Goal: Transaction & Acquisition: Purchase product/service

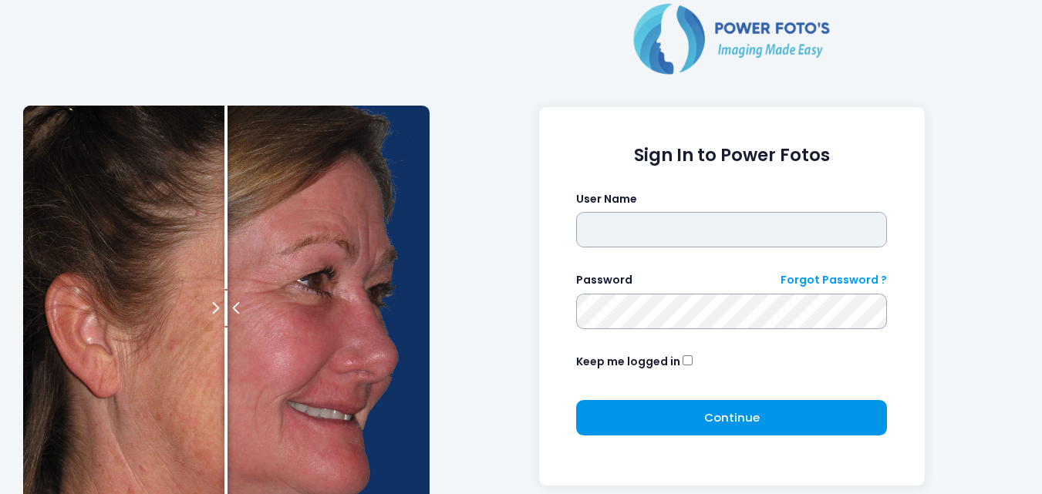
type input "**********"
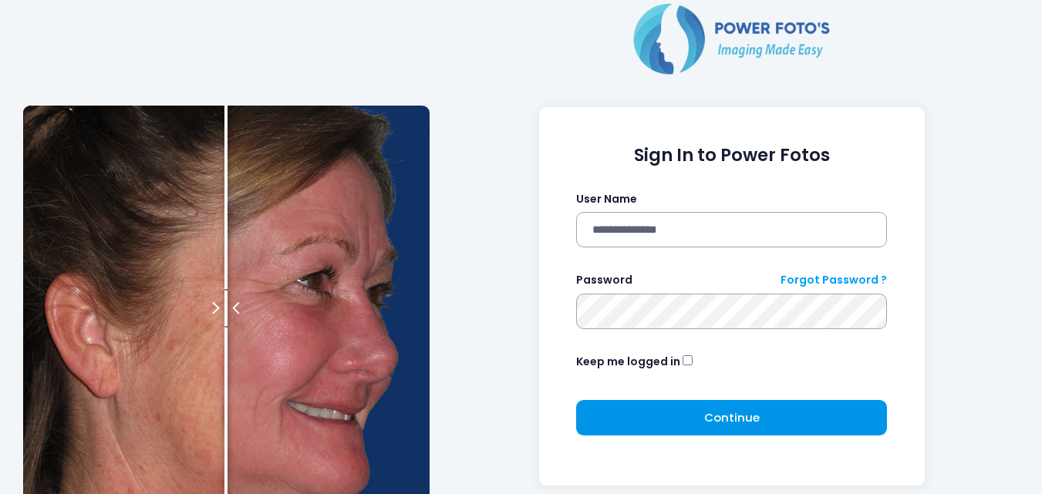
click at [808, 408] on button "Continue Please wait..." at bounding box center [731, 417] width 311 height 35
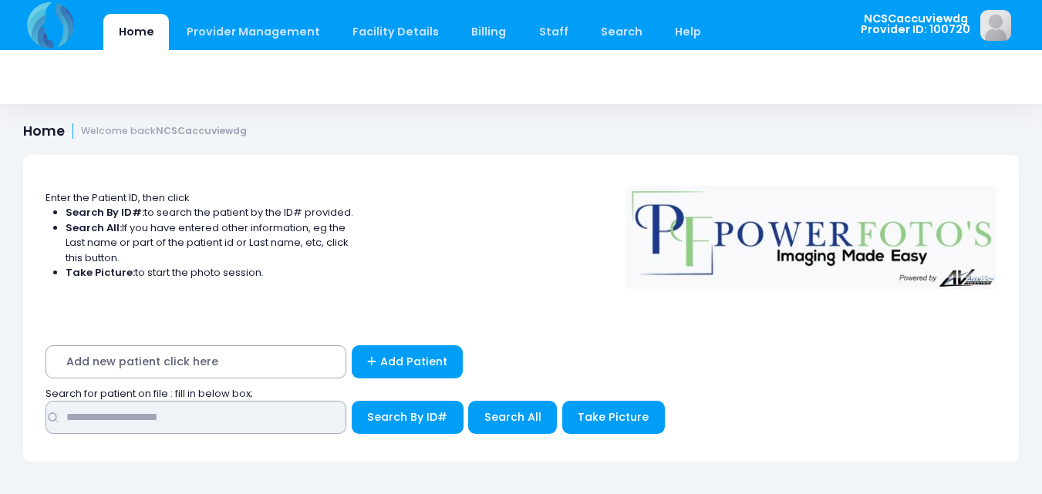
click at [201, 421] on input "text" at bounding box center [196, 417] width 301 height 33
click at [130, 415] on input "text" at bounding box center [196, 417] width 301 height 33
type input "*****"
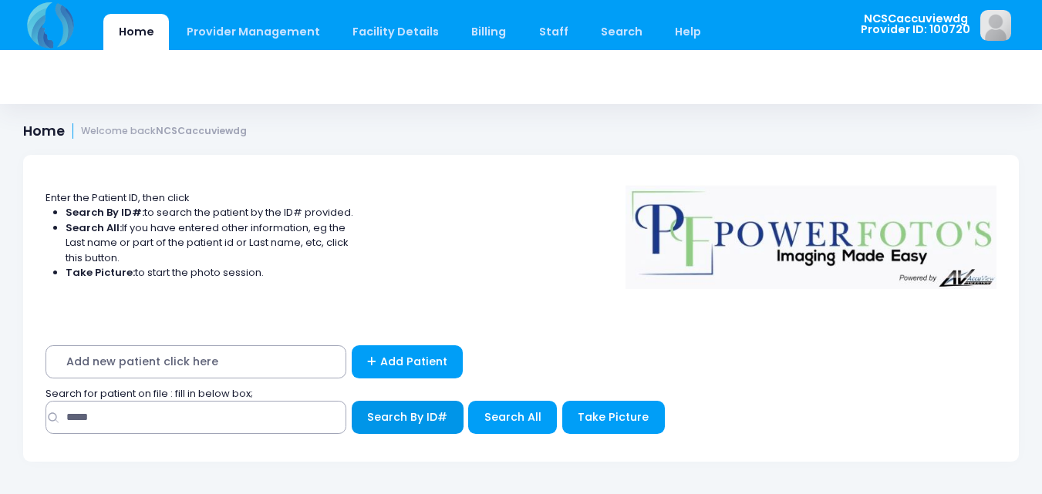
click at [425, 423] on span "Search By ID#" at bounding box center [407, 417] width 80 height 15
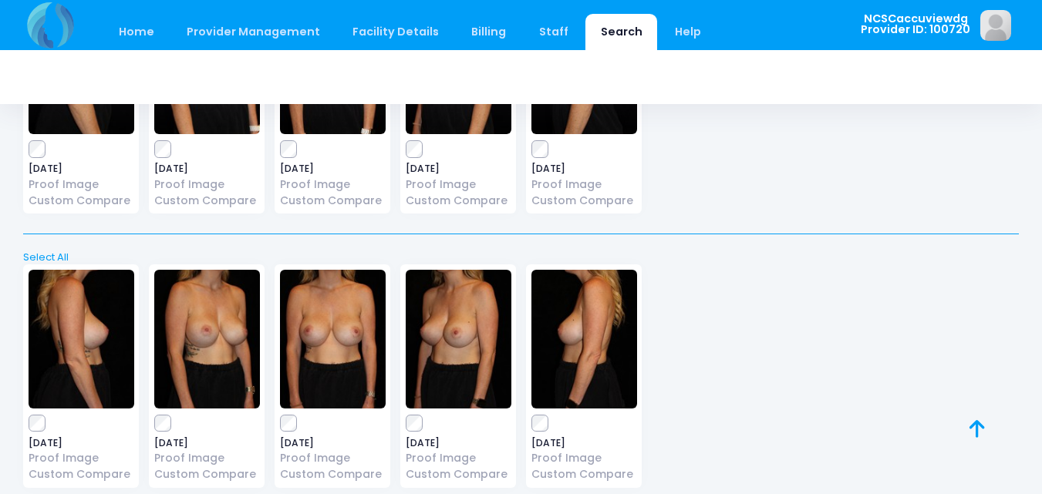
scroll to position [567, 0]
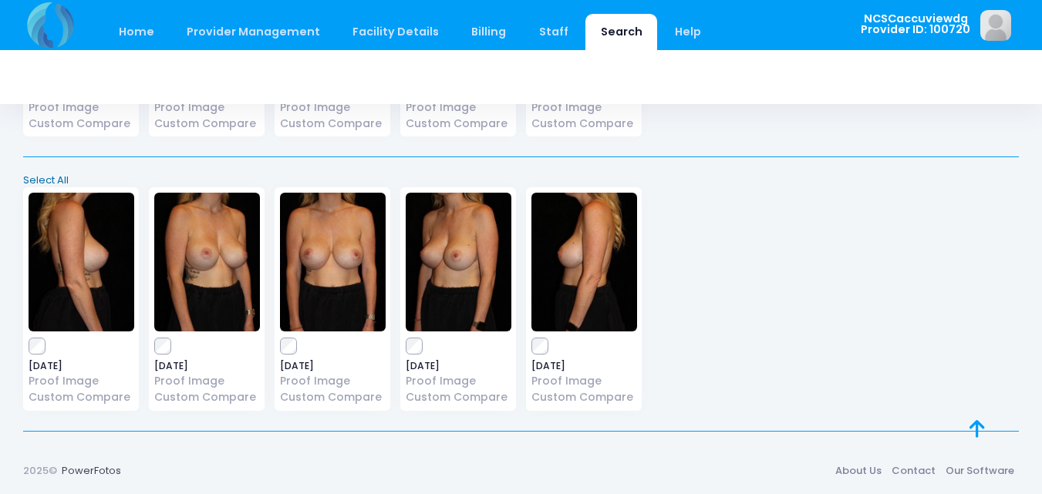
click at [32, 177] on link "Select All" at bounding box center [522, 180] width 1006 height 15
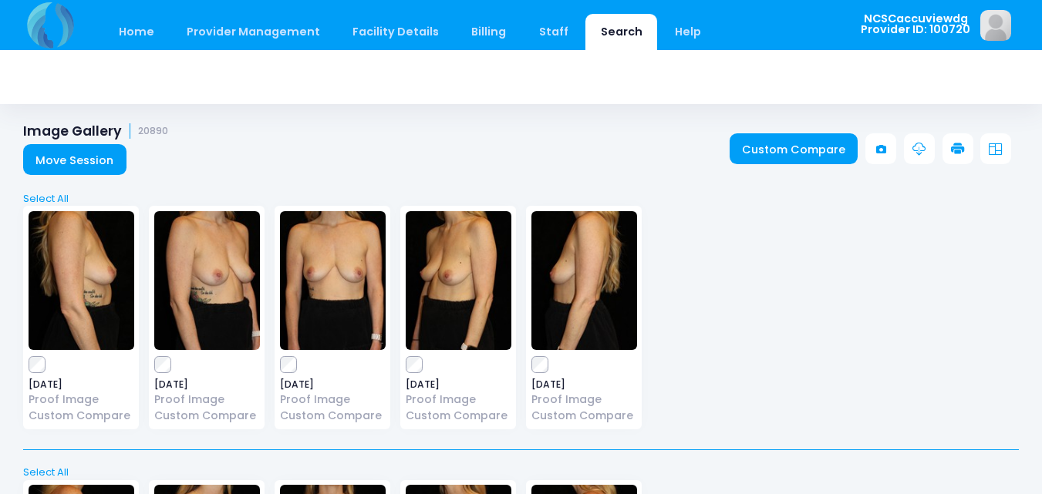
click at [957, 148] on icon at bounding box center [958, 150] width 14 height 14
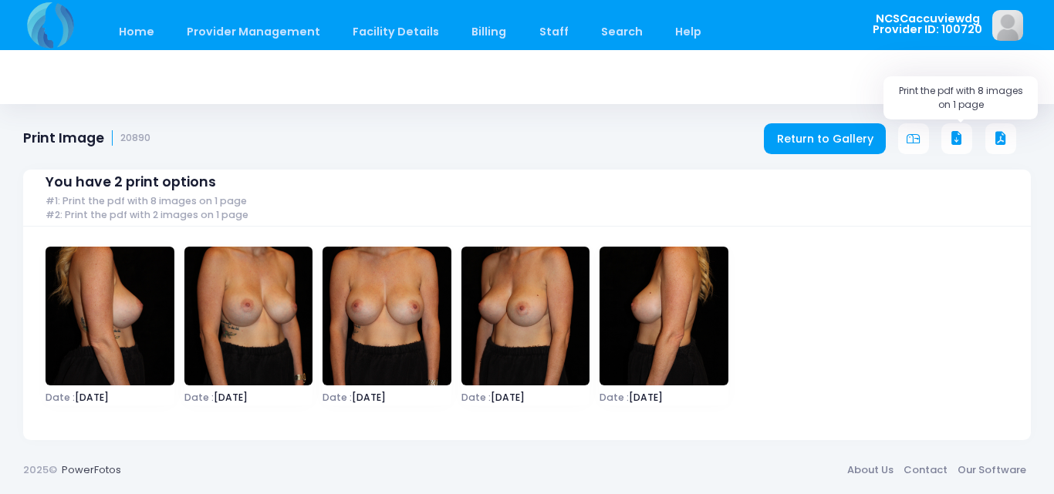
click at [950, 137] on icon at bounding box center [956, 139] width 14 height 14
click at [151, 30] on link "Home" at bounding box center [136, 32] width 66 height 36
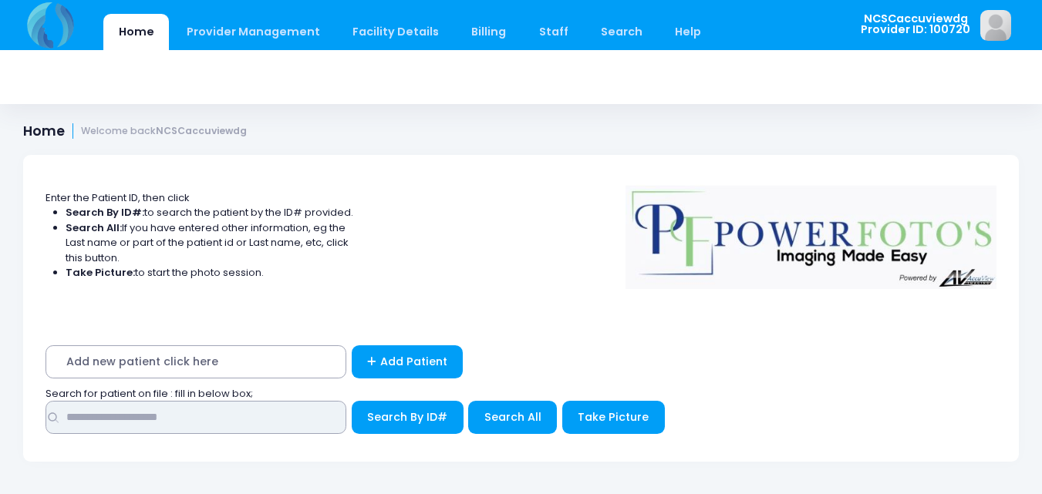
click at [276, 413] on input "text" at bounding box center [196, 417] width 301 height 33
type input "*****"
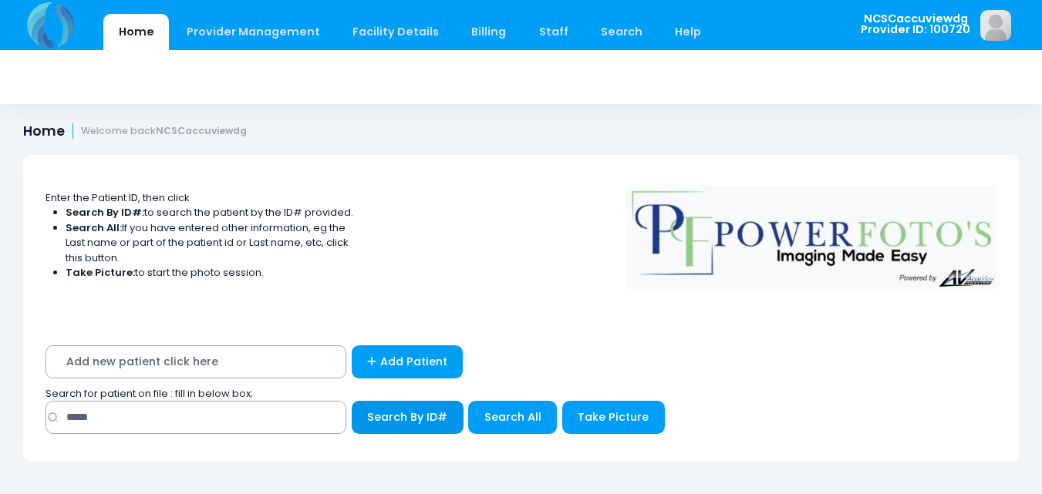
click at [384, 417] on span "Search By ID#" at bounding box center [407, 417] width 80 height 15
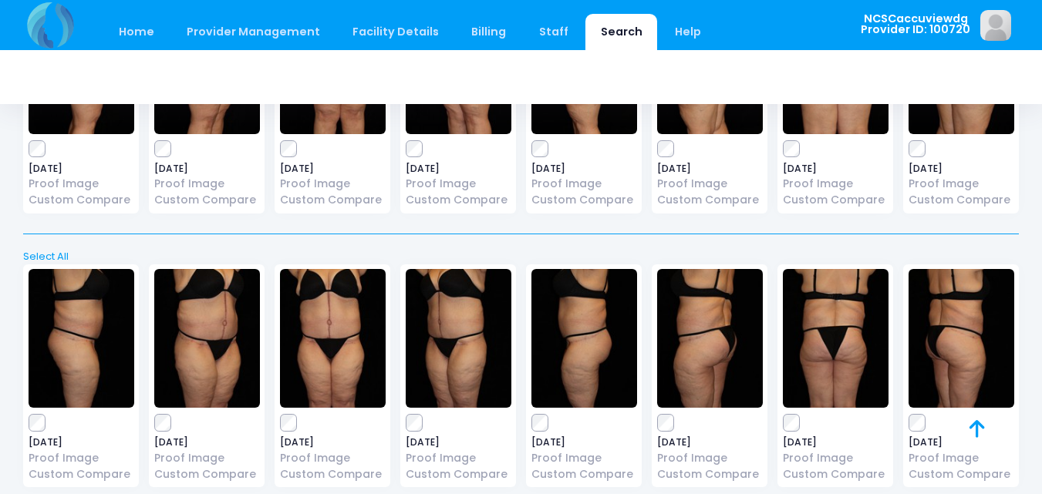
scroll to position [1390, 0]
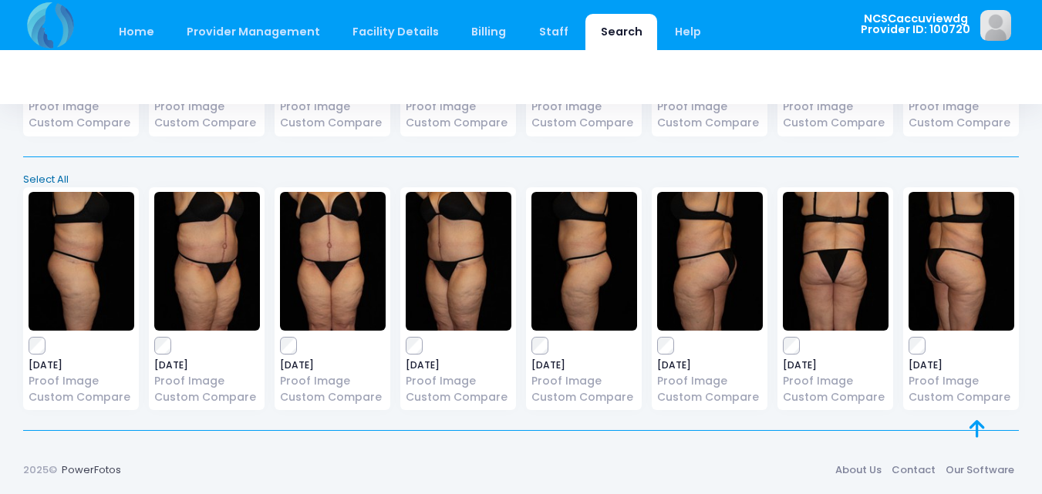
click at [42, 175] on link "Select All" at bounding box center [522, 179] width 1006 height 15
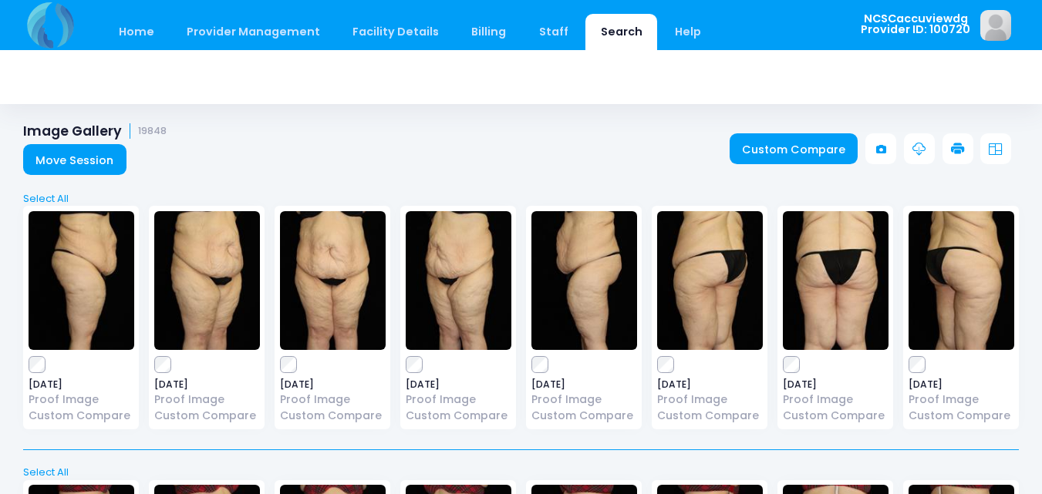
click at [960, 146] on icon at bounding box center [958, 150] width 14 height 14
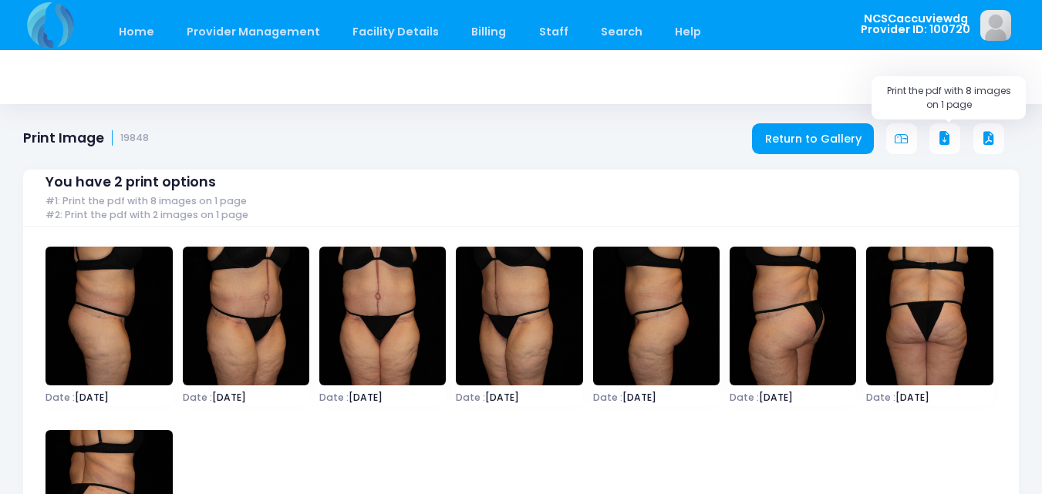
click at [947, 134] on icon at bounding box center [945, 139] width 14 height 14
click at [154, 25] on link "Home" at bounding box center [136, 32] width 66 height 36
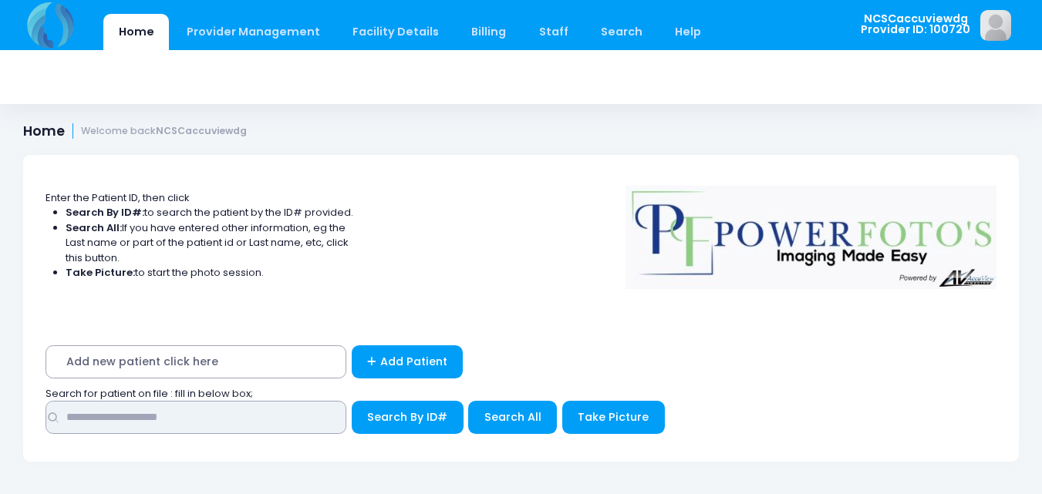
click at [186, 415] on input "text" at bounding box center [196, 417] width 301 height 33
type input "*****"
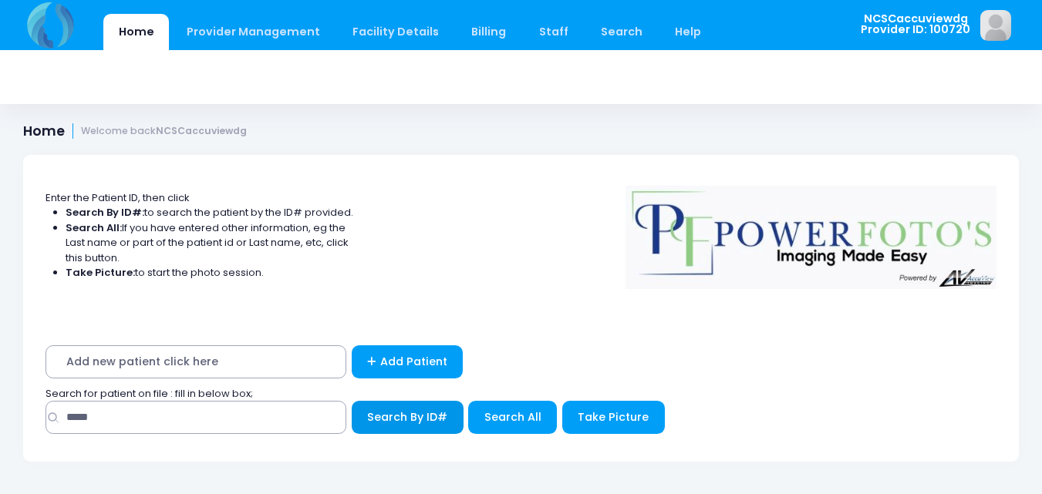
click at [427, 414] on span "Search By ID#" at bounding box center [407, 417] width 80 height 15
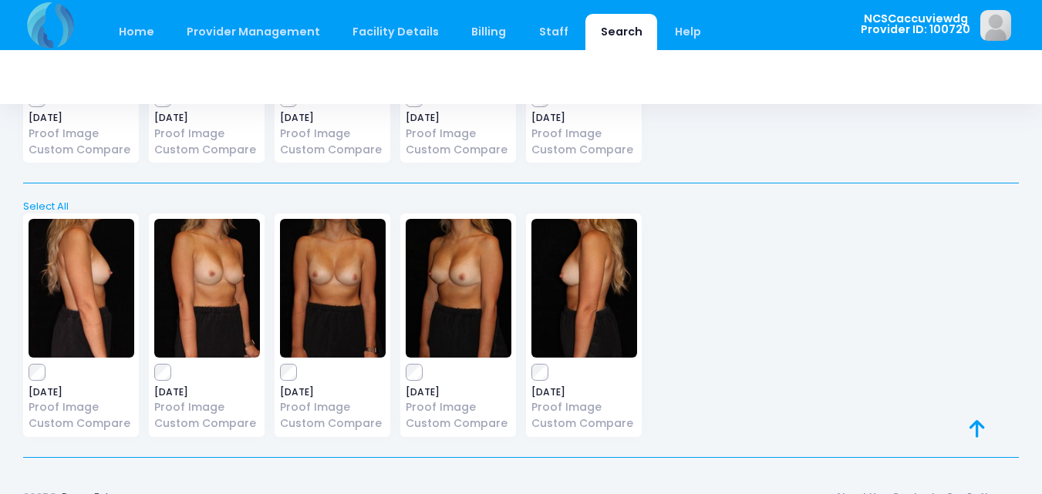
scroll to position [1664, 0]
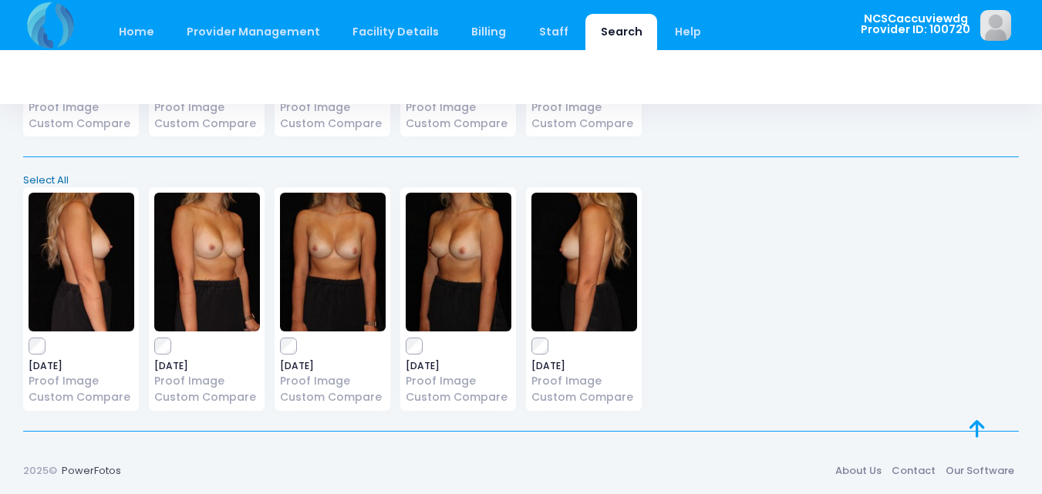
click at [52, 174] on link "Select All" at bounding box center [522, 180] width 1006 height 15
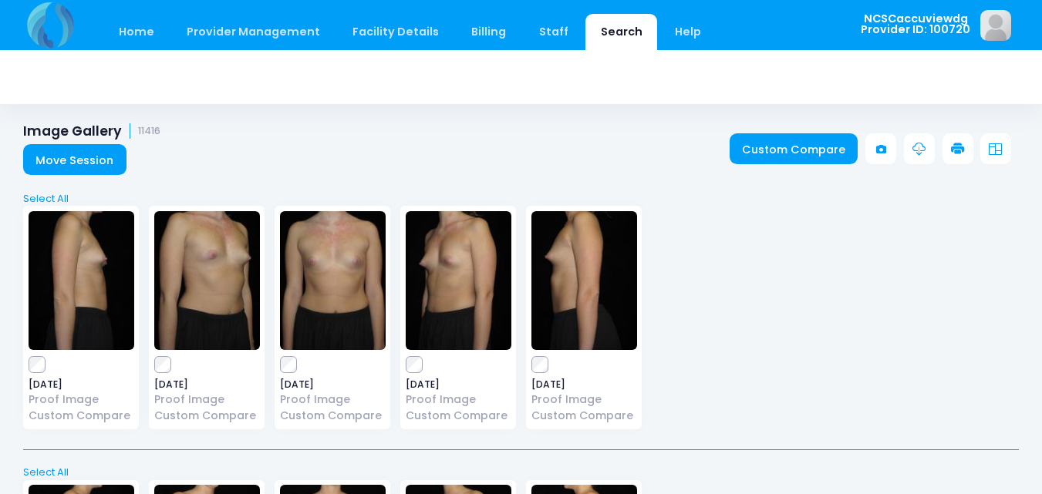
click at [949, 151] on link at bounding box center [958, 148] width 31 height 31
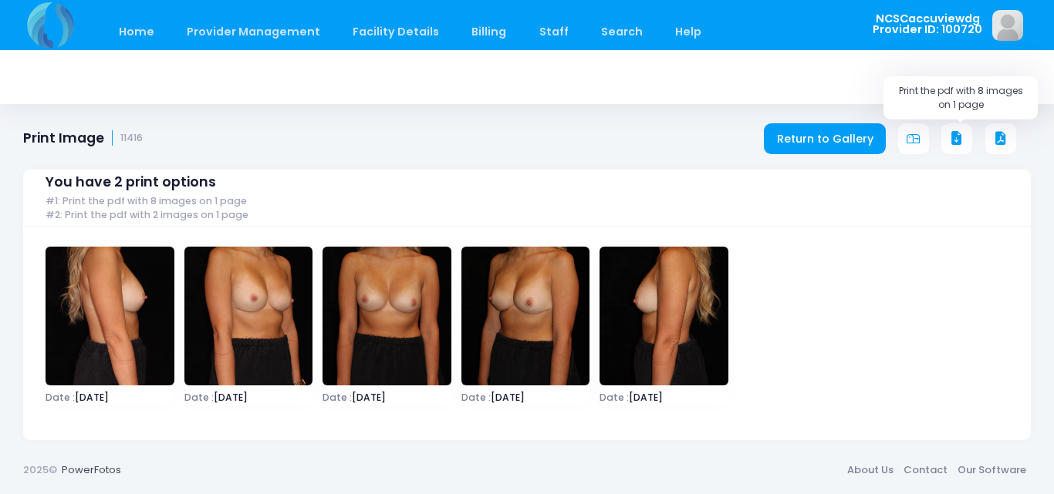
click at [957, 130] on button at bounding box center [956, 138] width 31 height 31
click at [143, 23] on link "Home" at bounding box center [136, 32] width 66 height 36
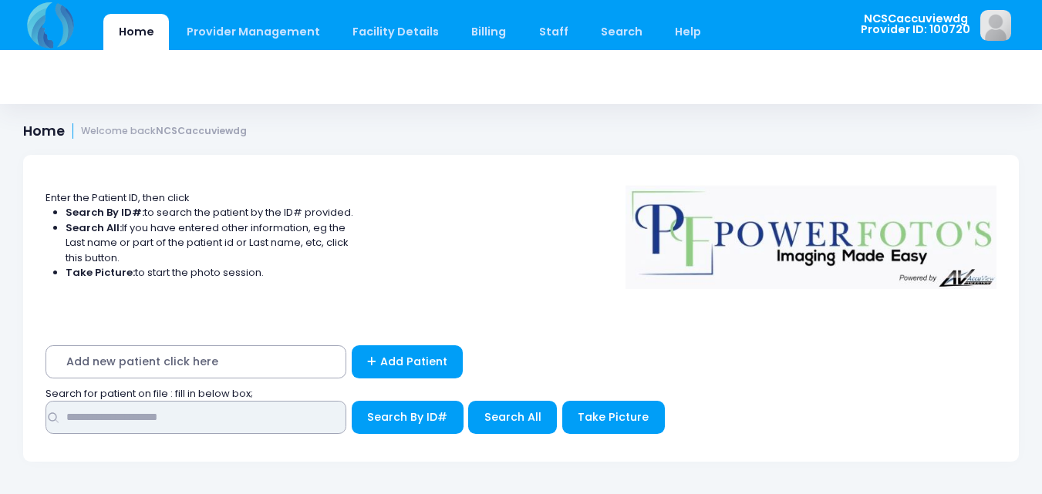
click at [300, 423] on input "text" at bounding box center [196, 417] width 301 height 33
type input "*****"
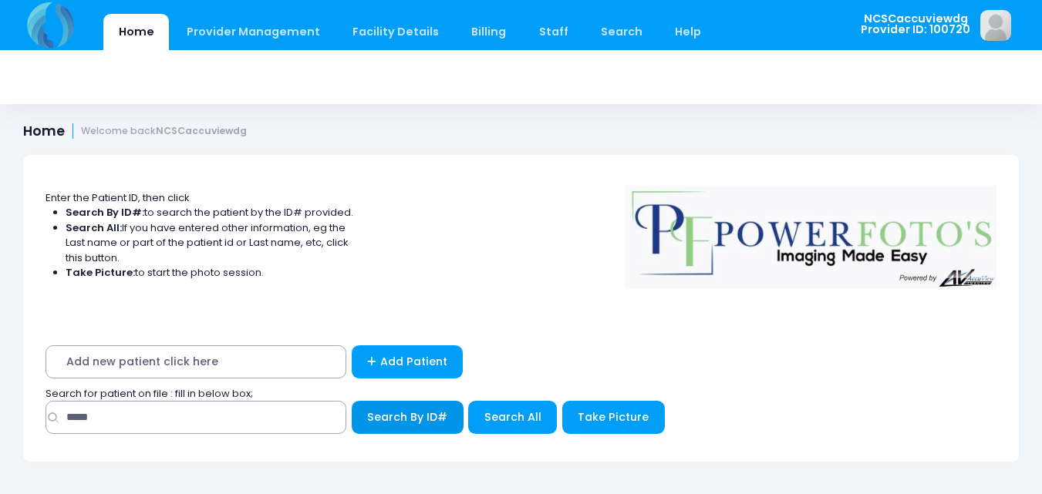
click at [438, 426] on button "Search By ID#" at bounding box center [408, 417] width 112 height 33
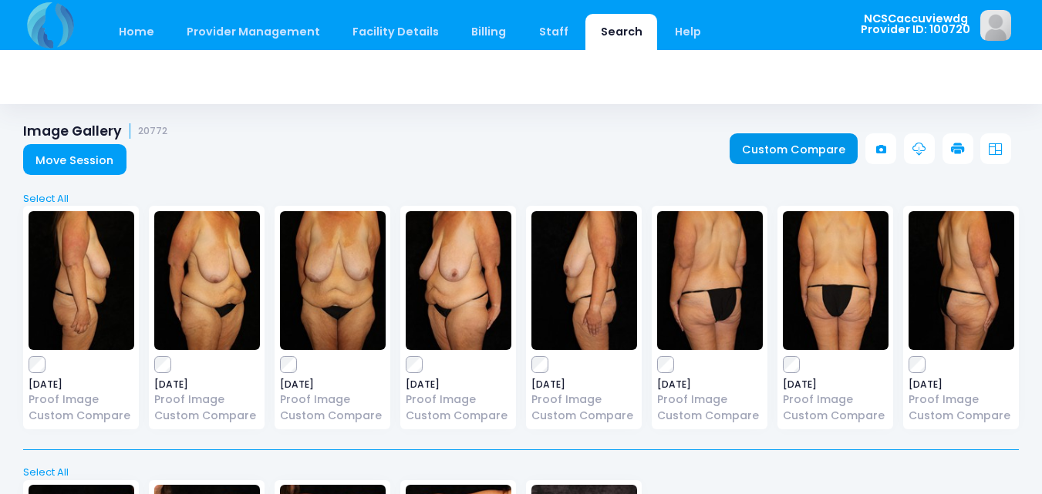
click at [811, 157] on link "Custom Compare" at bounding box center [794, 148] width 129 height 31
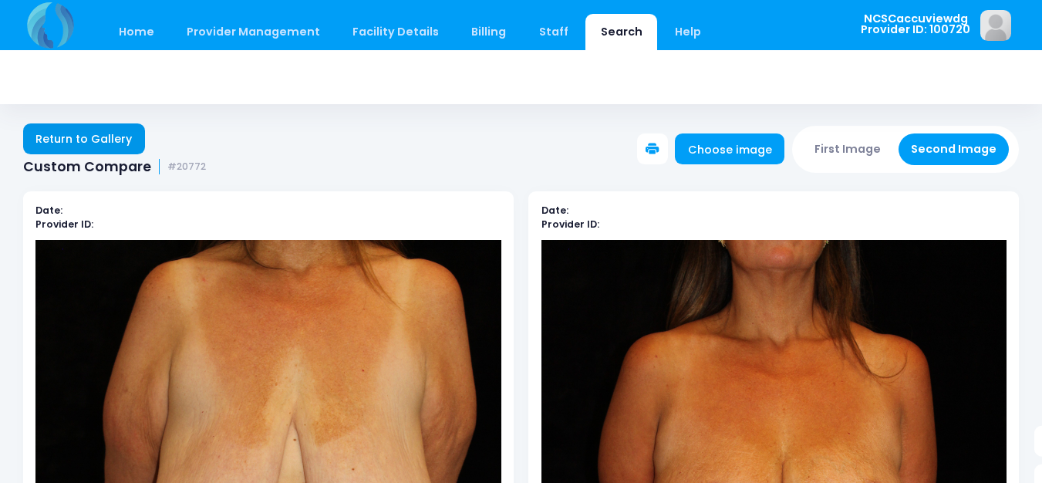
click at [79, 130] on link "Return to Gallery" at bounding box center [84, 138] width 122 height 31
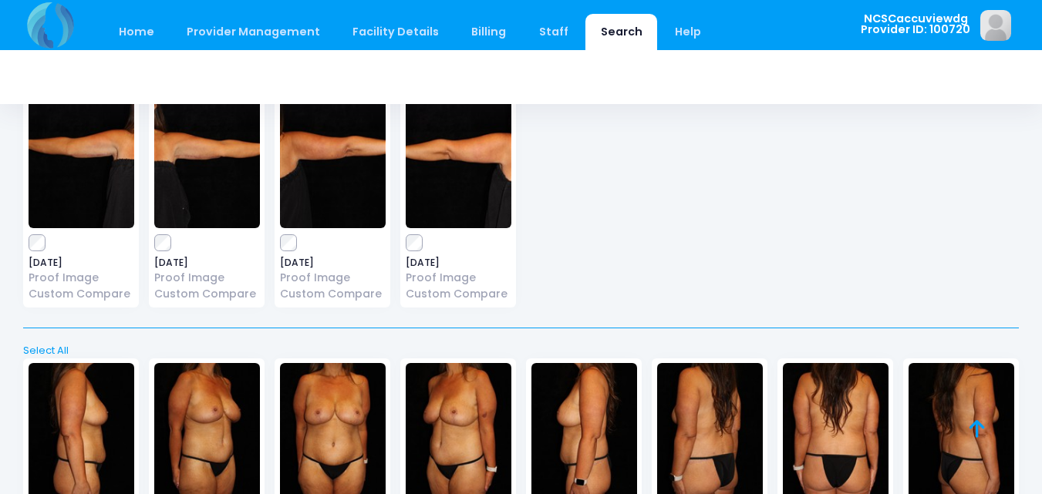
scroll to position [1159, 0]
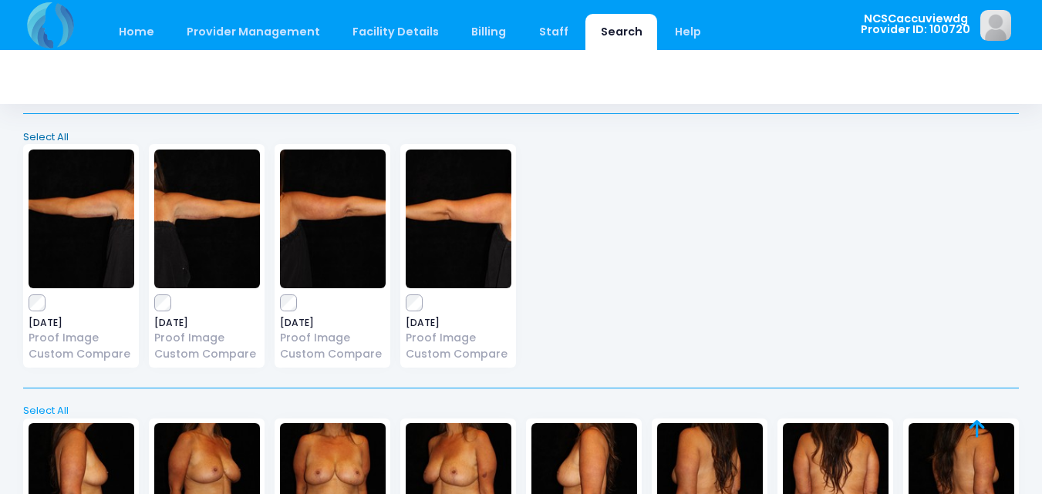
click at [48, 137] on link "Select All" at bounding box center [522, 137] width 1006 height 15
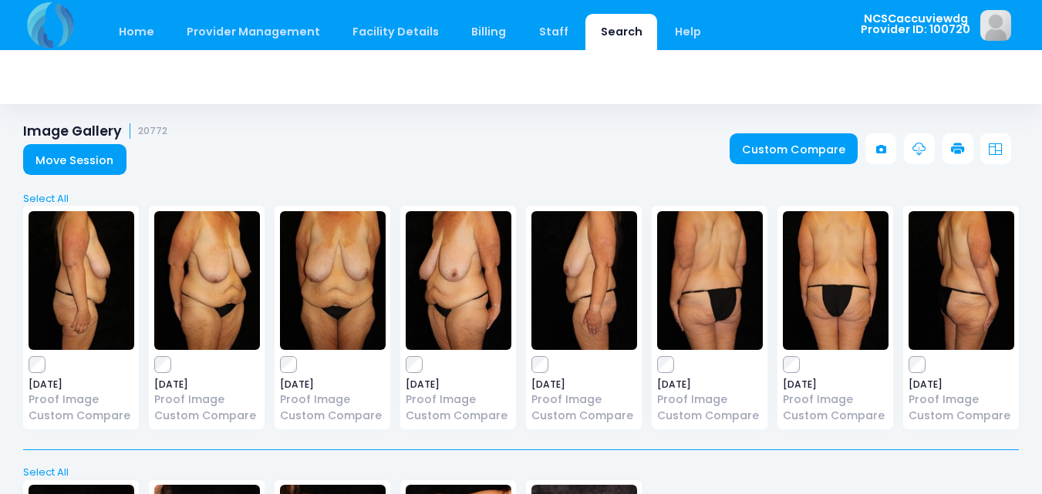
click at [962, 143] on icon at bounding box center [958, 150] width 14 height 14
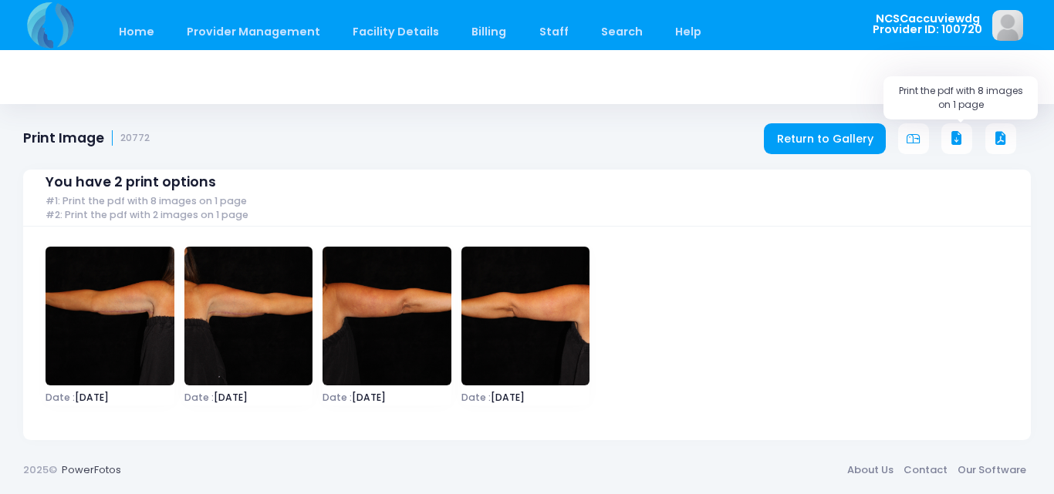
click at [957, 137] on icon at bounding box center [956, 139] width 14 height 14
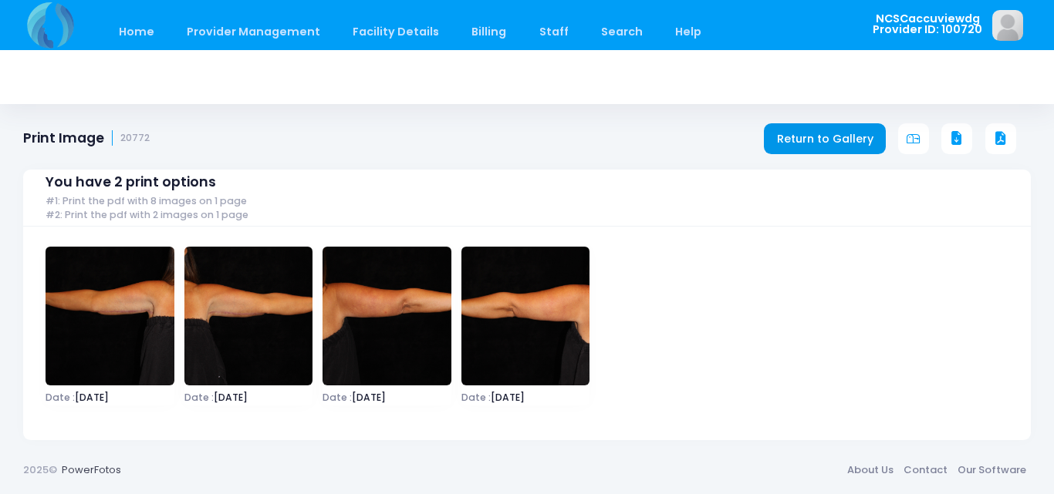
click at [828, 137] on link "Return to Gallery" at bounding box center [825, 138] width 122 height 31
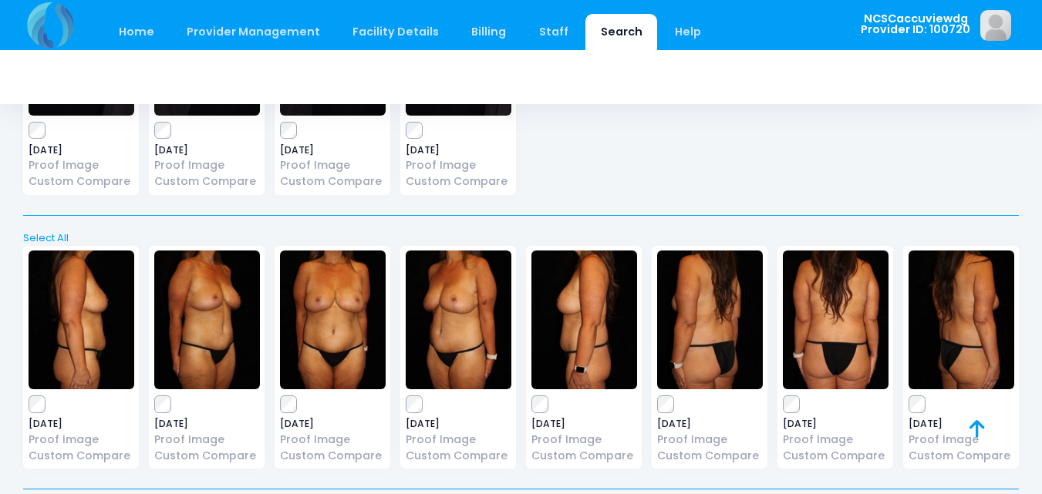
scroll to position [1390, 0]
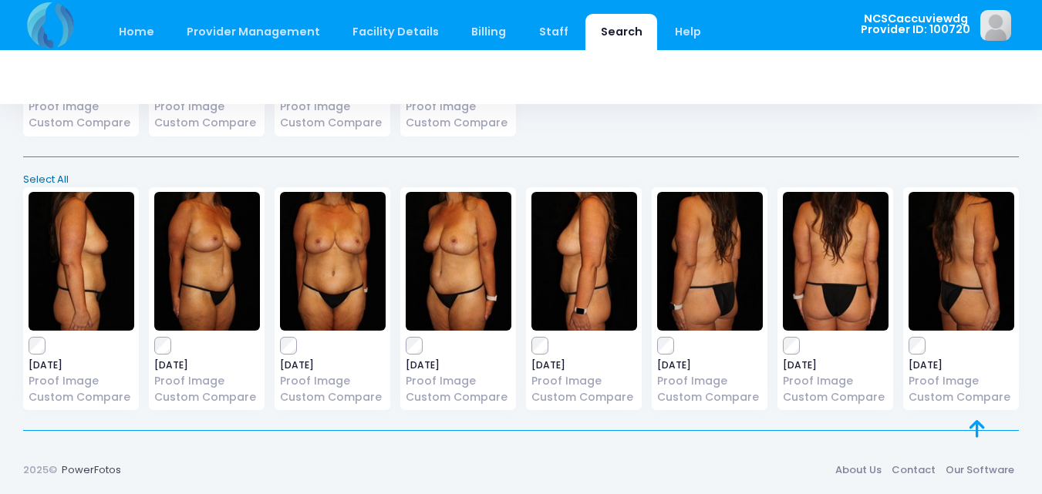
click at [47, 172] on link "Select All" at bounding box center [522, 179] width 1006 height 15
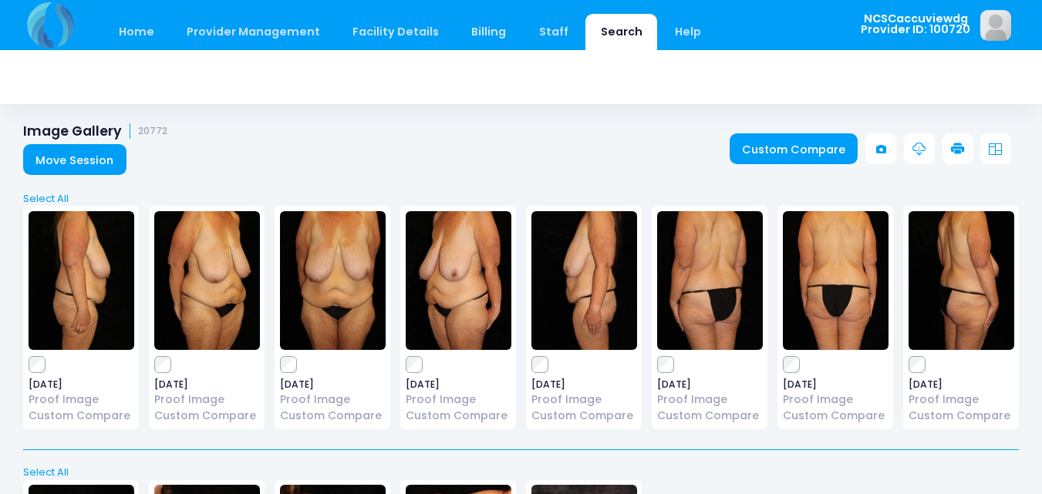
click at [959, 150] on icon at bounding box center [958, 150] width 14 height 14
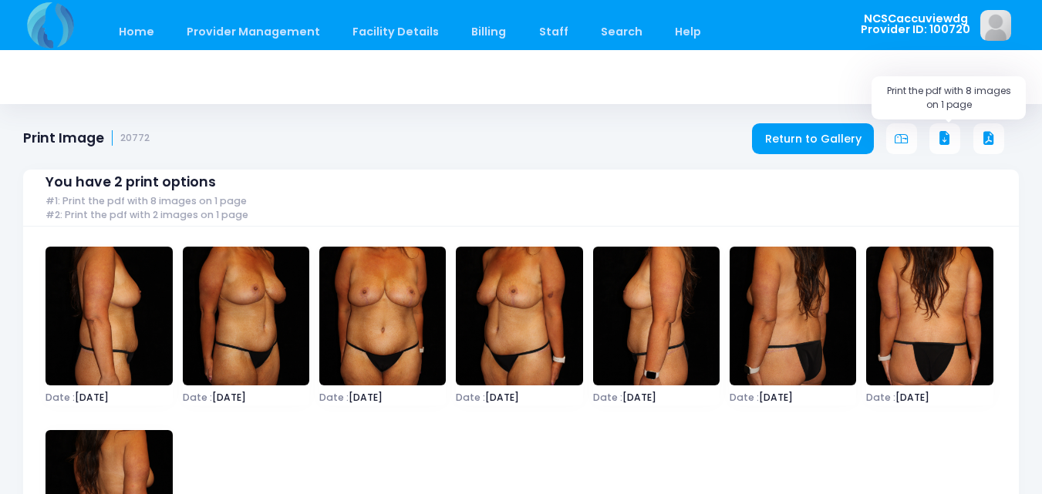
click at [946, 137] on icon at bounding box center [945, 139] width 14 height 14
click at [115, 31] on link "Home" at bounding box center [136, 32] width 66 height 36
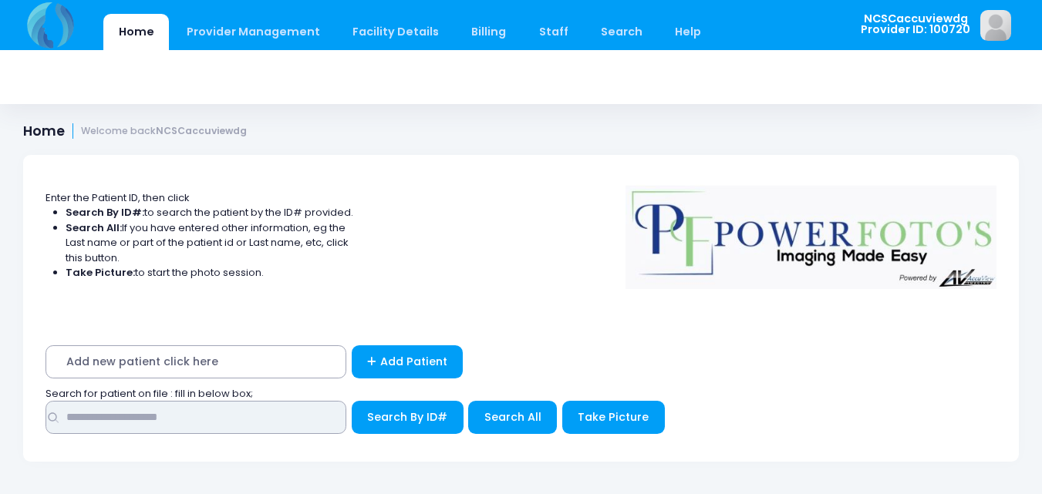
click at [183, 413] on input "text" at bounding box center [196, 417] width 301 height 33
type input "*****"
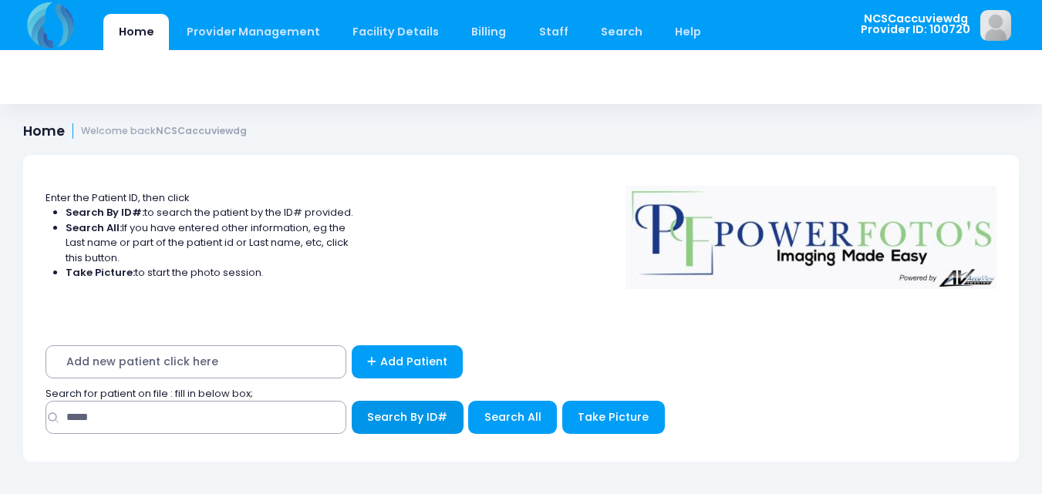
click at [434, 406] on button "Search By ID#" at bounding box center [408, 417] width 112 height 33
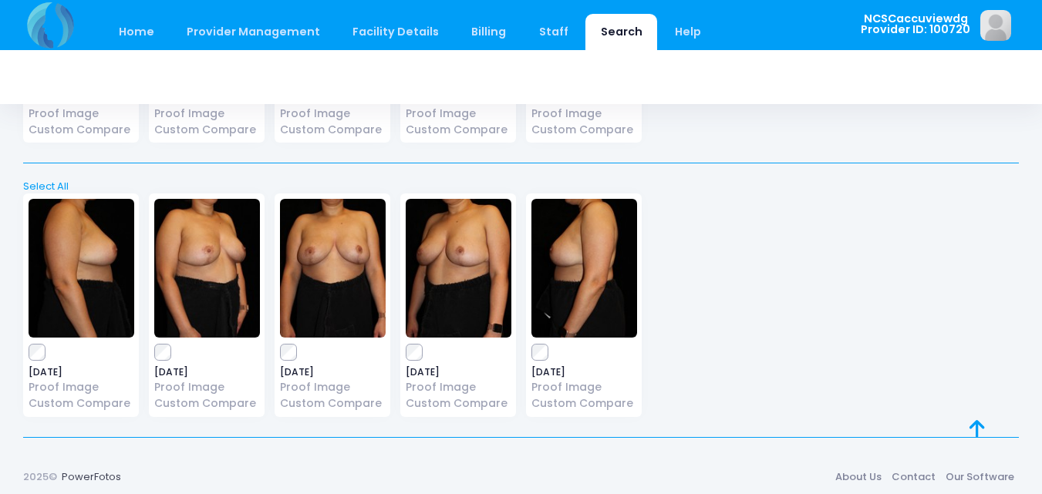
scroll to position [567, 0]
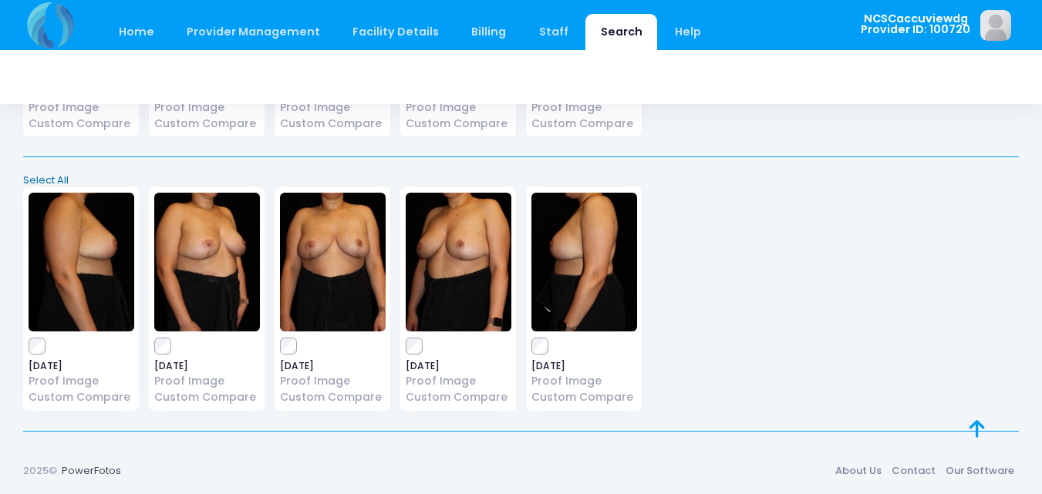
click at [45, 179] on link "Select All" at bounding box center [522, 180] width 1006 height 15
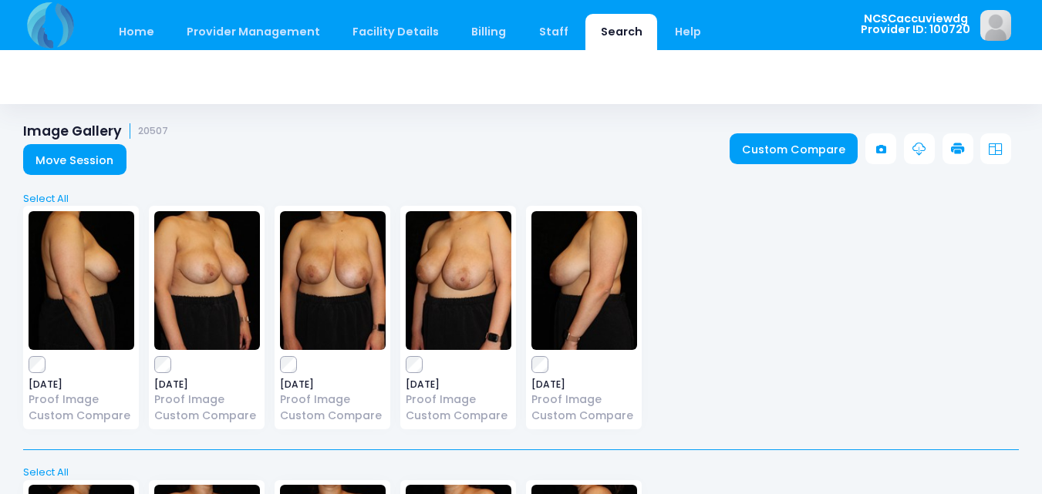
click at [953, 148] on icon at bounding box center [958, 150] width 14 height 14
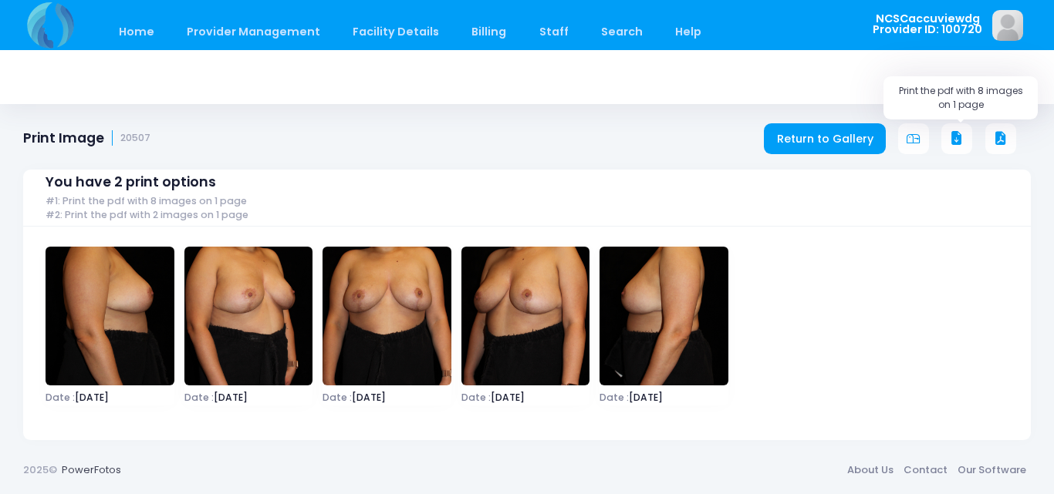
click at [956, 129] on button at bounding box center [956, 138] width 31 height 31
